Goal: Check status: Check status

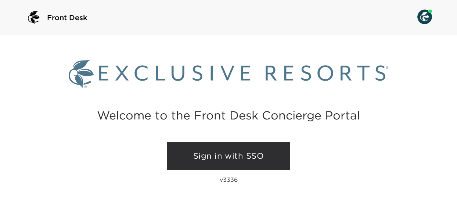
click at [200, 154] on link "Sign in with SSO" at bounding box center [228, 156] width 123 height 28
click at [228, 161] on link "Sign in with SSO" at bounding box center [228, 156] width 123 height 28
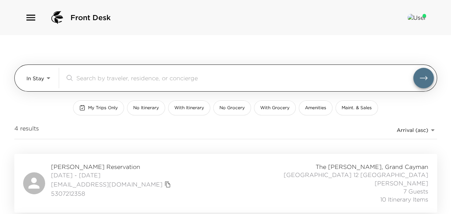
click at [46, 76] on body "Front Desk In Stay In-Stay ​ My Trips Only No Itinerary With Itinerary No Groce…" at bounding box center [225, 107] width 451 height 214
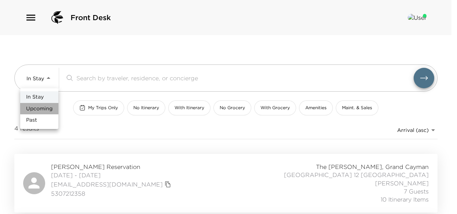
click at [44, 112] on span "Upcoming" at bounding box center [39, 108] width 26 height 7
type input "Upcoming"
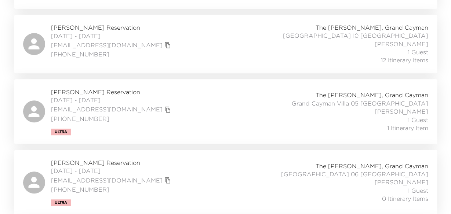
scroll to position [220, 0]
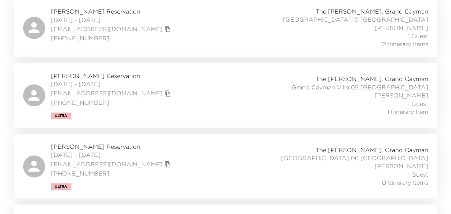
click at [76, 84] on span "[DATE] - [DATE]" at bounding box center [112, 84] width 122 height 8
